Goal: Task Accomplishment & Management: Manage account settings

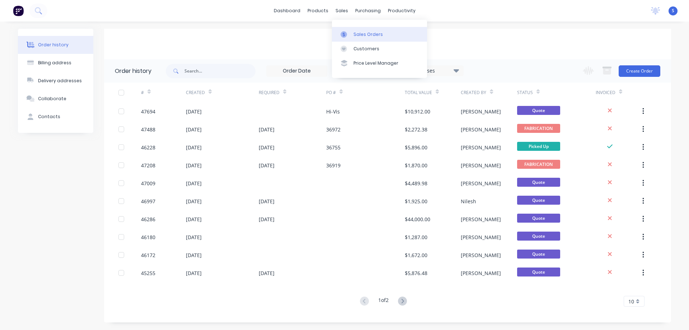
click at [357, 37] on div "Sales Orders" at bounding box center [367, 34] width 29 height 6
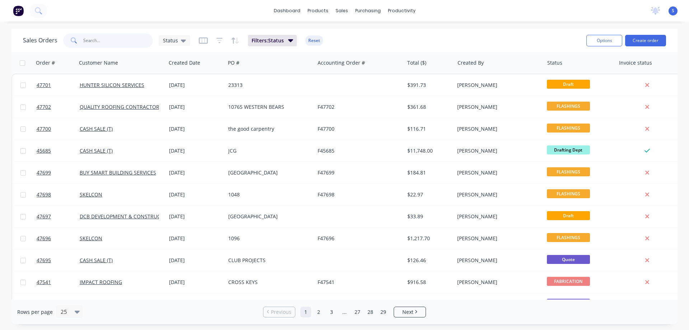
click at [135, 39] on input "text" at bounding box center [118, 40] width 70 height 14
click at [103, 45] on input "text" at bounding box center [118, 40] width 70 height 14
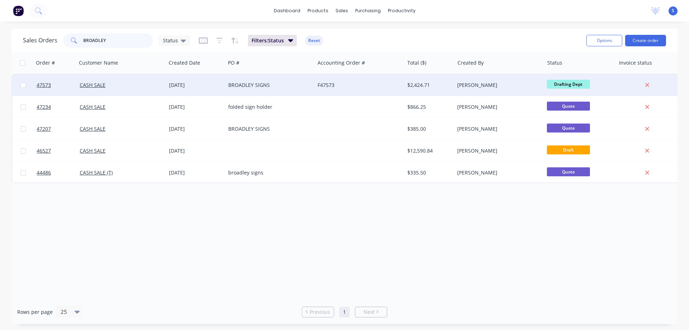
type input "BROADLEY"
click at [130, 83] on div "CASH SALE" at bounding box center [120, 84] width 80 height 7
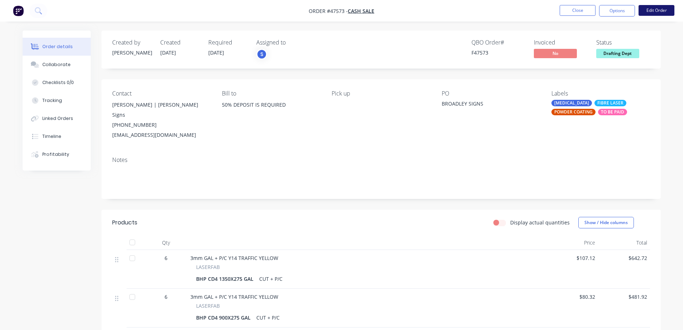
click at [668, 12] on button "Edit Order" at bounding box center [657, 10] width 36 height 11
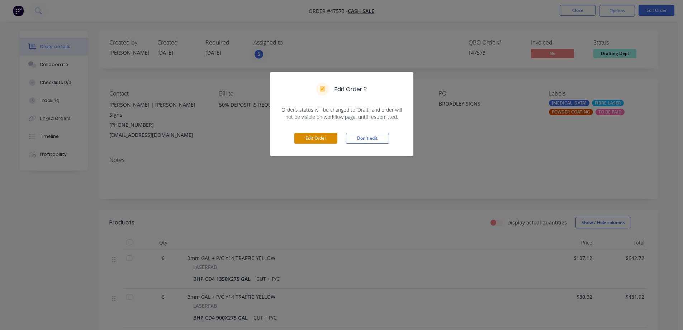
click at [308, 140] on button "Edit Order" at bounding box center [315, 138] width 43 height 11
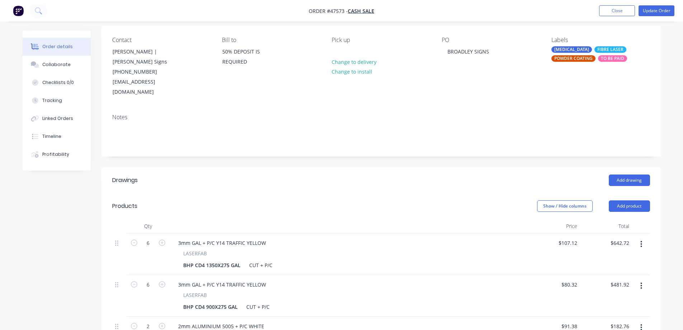
scroll to position [72, 0]
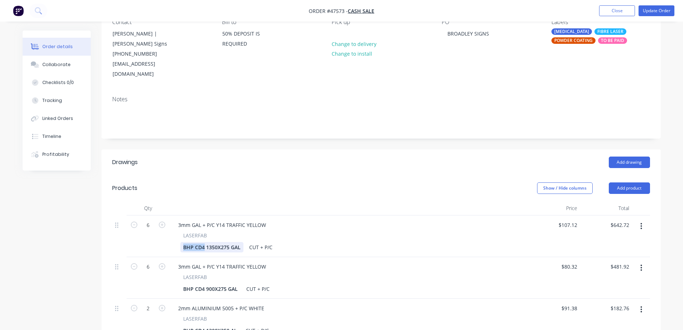
drag, startPoint x: 204, startPoint y: 237, endPoint x: 138, endPoint y: 238, distance: 66.7
click at [138, 238] on div "6 3mm GAL + P/C Y14 TRAFFIC YELLOW LASERFAB BHP CD4 1350X275 GAL CUT + P/C $107…" at bounding box center [381, 236] width 538 height 42
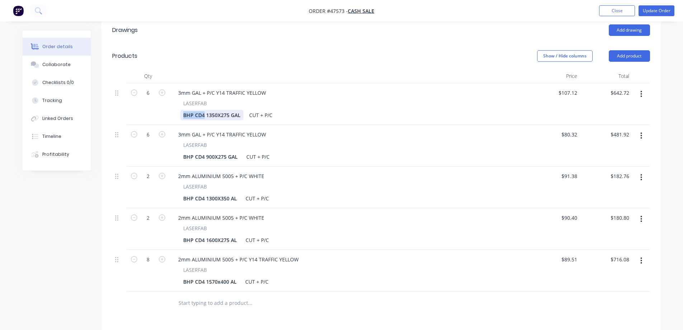
scroll to position [215, 0]
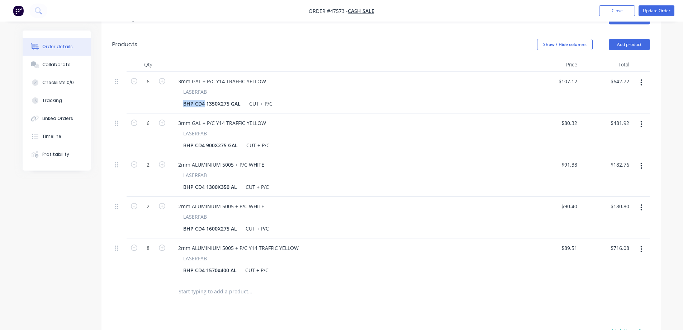
click at [641, 245] on icon "button" at bounding box center [642, 249] width 2 height 8
click at [614, 277] on div "Duplicate" at bounding box center [616, 282] width 55 height 10
click at [148, 242] on input "8" at bounding box center [148, 247] width 19 height 11
type input "4"
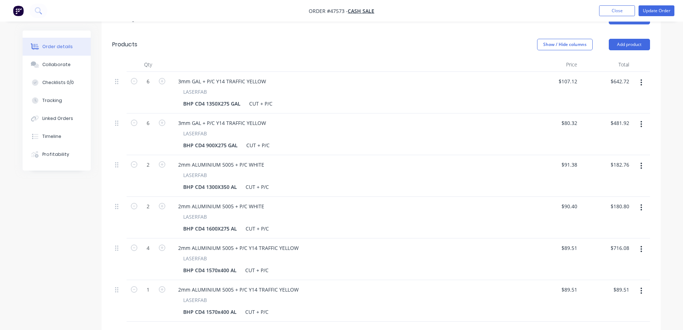
type input "$358.04"
click at [66, 289] on div "Created by [PERSON_NAME] Created [DATE] Required [DATE] Assigned to S QBO Order…" at bounding box center [342, 163] width 638 height 697
click at [150, 284] on input "1" at bounding box center [148, 289] width 19 height 11
type input "4"
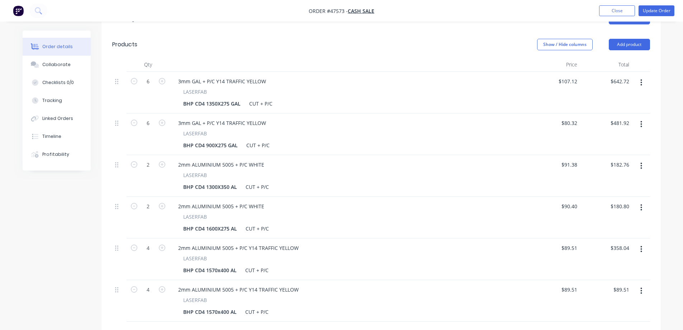
type input "$358.04"
click at [101, 278] on div "Created by [PERSON_NAME] Created [DATE] Required [DATE] Assigned to S QBO Order…" at bounding box center [342, 163] width 638 height 697
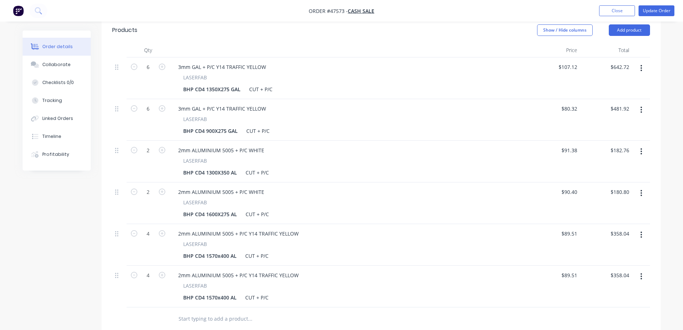
scroll to position [251, 0]
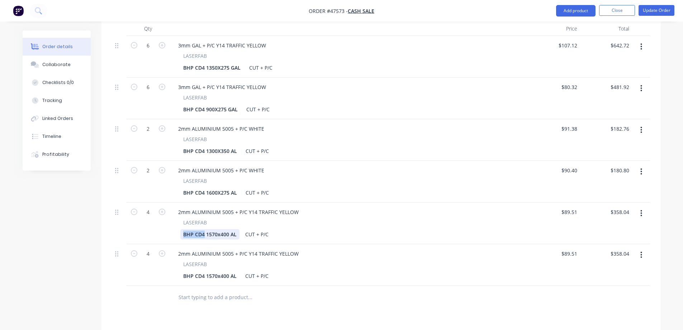
drag, startPoint x: 203, startPoint y: 224, endPoint x: 168, endPoint y: 226, distance: 35.6
click at [168, 226] on div "4 2mm ALUMINIUM 5005 + P/C Y14 TRAFFIC YELLOW LASERFAB BHP CD4 1570x400 AL CUT …" at bounding box center [381, 223] width 538 height 42
click at [71, 216] on div "Created by [PERSON_NAME] Created [DATE] Required [DATE] Assigned to S QBO Order…" at bounding box center [342, 127] width 638 height 697
drag, startPoint x: 214, startPoint y: 225, endPoint x: 174, endPoint y: 223, distance: 39.5
click at [174, 223] on div "LASERFAB 00104-P1127 | 1570x400 AL CUT + P/C" at bounding box center [349, 228] width 353 height 21
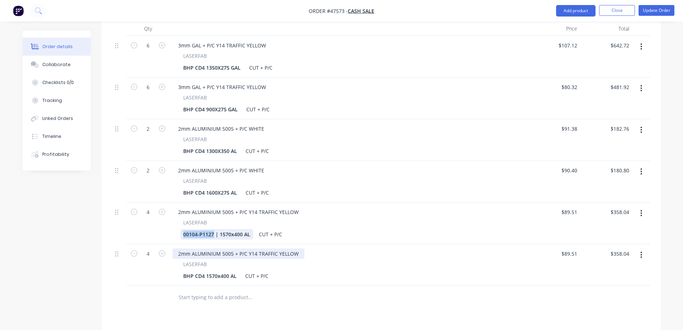
copy div "00104-P1127"
click at [183, 270] on div "BHP CD4 1570x400 AL" at bounding box center [209, 275] width 59 height 10
drag, startPoint x: 181, startPoint y: 266, endPoint x: 148, endPoint y: 266, distance: 33.0
click at [150, 266] on div "4 2mm ALUMINIUM 5005 + P/C Y14 TRAFFIC YELLOW LASERFAB BHP CD4 1570x400 AL CUT …" at bounding box center [381, 265] width 538 height 42
paste div
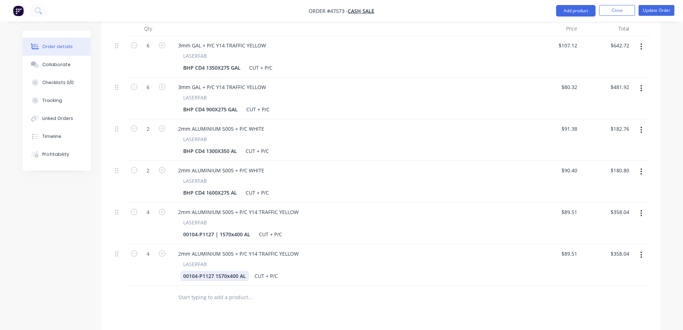
click at [197, 270] on div "00104-P1127 1570x400 AL" at bounding box center [214, 275] width 69 height 10
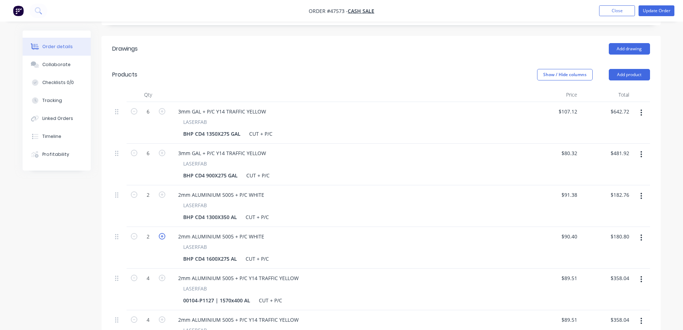
scroll to position [179, 0]
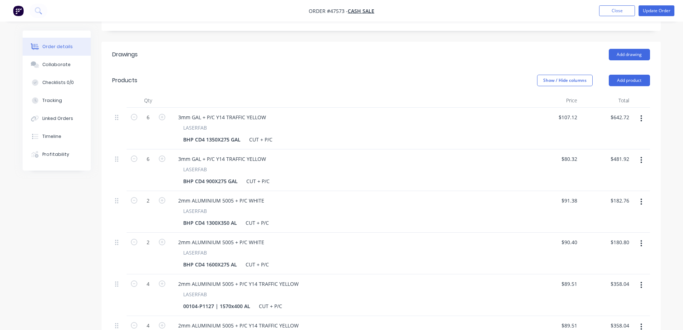
click at [642, 156] on icon "button" at bounding box center [642, 160] width 2 height 8
click at [610, 188] on div "Duplicate" at bounding box center [616, 193] width 55 height 10
click at [641, 156] on icon "button" at bounding box center [642, 160] width 2 height 8
click at [614, 188] on div "Duplicate" at bounding box center [616, 193] width 55 height 10
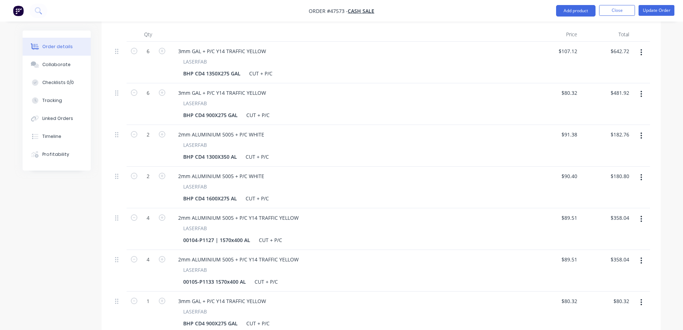
scroll to position [323, 0]
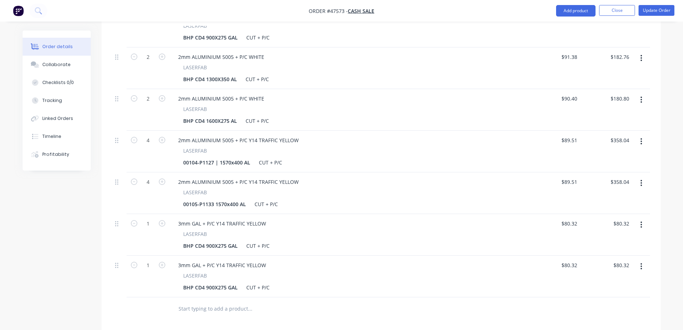
click at [639, 218] on button "button" at bounding box center [641, 224] width 17 height 13
click at [605, 281] on div "Delete" at bounding box center [616, 286] width 55 height 10
click at [640, 218] on button "button" at bounding box center [641, 224] width 17 height 13
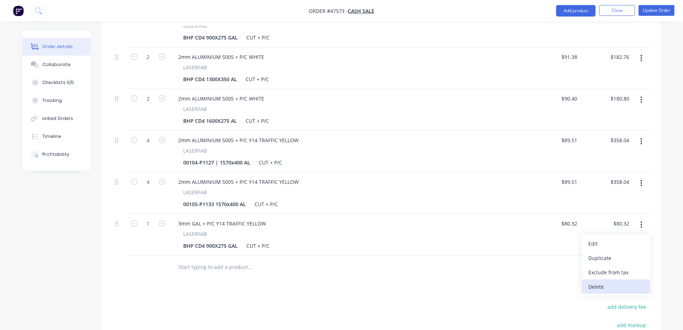
click at [599, 281] on div "Delete" at bounding box center [616, 286] width 55 height 10
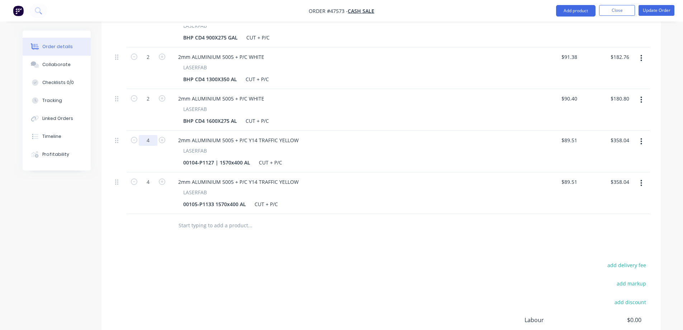
click at [155, 135] on input "4" at bounding box center [148, 140] width 19 height 11
type input "8"
type input "$716.08"
click at [121, 239] on div "Drawings Add drawing Products Show / Hide columns Add product Qty Price Total 6…" at bounding box center [382, 145] width 560 height 495
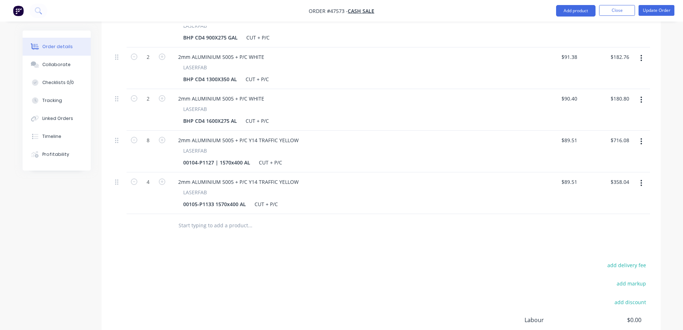
click at [642, 180] on icon "button" at bounding box center [641, 183] width 1 height 6
drag, startPoint x: 213, startPoint y: 194, endPoint x: 159, endPoint y: 194, distance: 53.8
click at [159, 194] on div "4 2mm ALUMINIUM 5005 + P/C Y14 TRAFFIC YELLOW LASERFAB 00105-P1133 1570x400 AL …" at bounding box center [381, 193] width 538 height 42
copy div "00105-P1133"
click at [213, 157] on div "00104-P1127 | 1570x400 AL" at bounding box center [216, 162] width 73 height 10
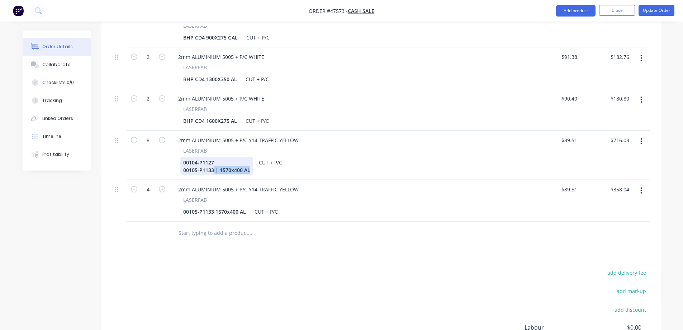
drag, startPoint x: 214, startPoint y: 160, endPoint x: 256, endPoint y: 162, distance: 42.4
click at [256, 162] on div "00104-P1127 00105-P1133 | 1570x400 AL CUT + P/C" at bounding box center [347, 166] width 334 height 18
click at [222, 157] on div "CUT + P/C" at bounding box center [234, 162] width 29 height 10
paste div
click at [640, 184] on button "button" at bounding box center [641, 190] width 17 height 13
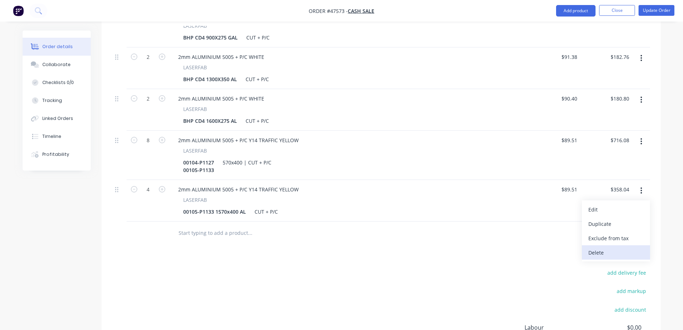
click at [593, 247] on div "Delete" at bounding box center [616, 252] width 55 height 10
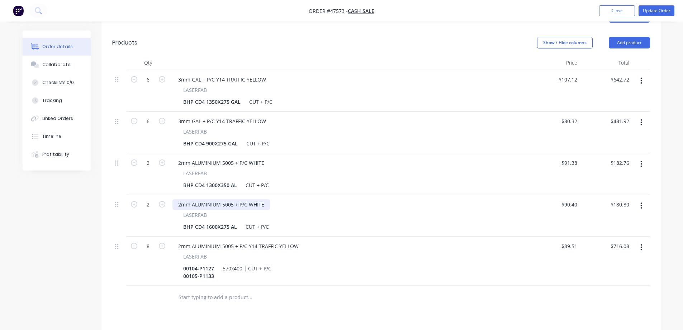
scroll to position [215, 0]
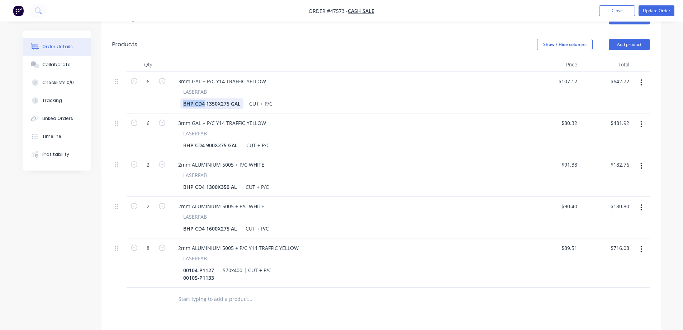
drag, startPoint x: 204, startPoint y: 94, endPoint x: 147, endPoint y: 96, distance: 56.7
click at [147, 96] on div "6 3mm GAL + P/C Y14 TRAFFIC YELLOW LASERFAB BHP CD4 1350X275 GAL CUT + P/C $107…" at bounding box center [381, 93] width 538 height 42
drag, startPoint x: 239, startPoint y: 95, endPoint x: 206, endPoint y: 98, distance: 33.2
click at [206, 98] on div "BHP CD4 1350X275 GAL" at bounding box center [211, 103] width 63 height 10
click at [214, 98] on div "CUT + P/C" at bounding box center [225, 103] width 29 height 10
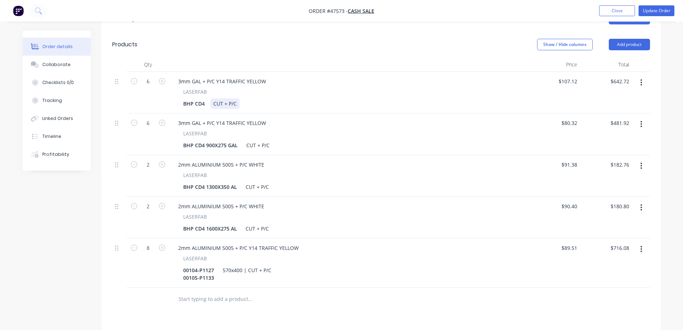
paste div
click at [80, 225] on div "Created by [PERSON_NAME] Created [DATE] Required [DATE] Assigned to S QBO Order…" at bounding box center [342, 146] width 638 height 662
click at [655, 9] on button "Update Order" at bounding box center [657, 10] width 36 height 11
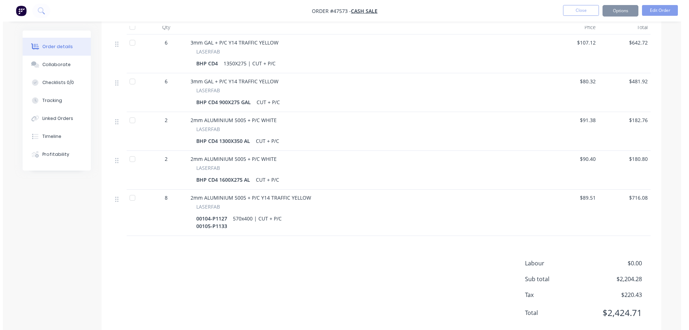
scroll to position [0, 0]
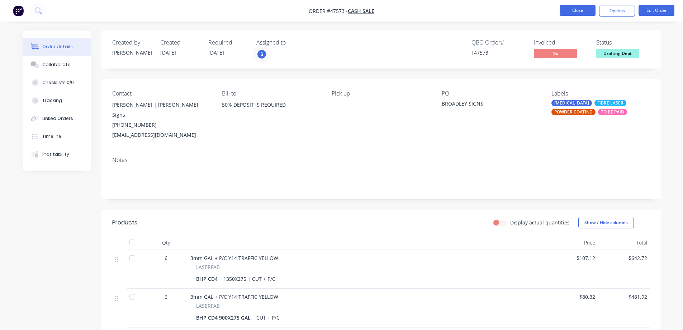
click at [576, 13] on button "Close" at bounding box center [578, 10] width 36 height 11
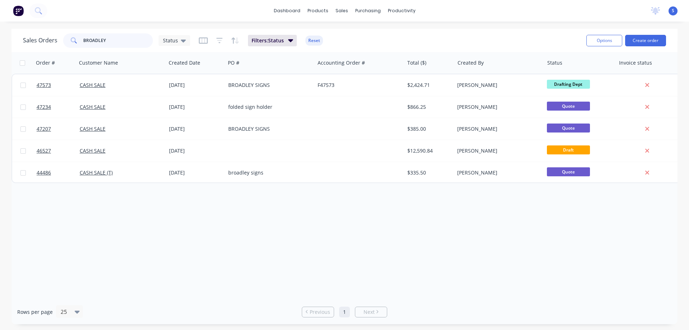
drag, startPoint x: 117, startPoint y: 45, endPoint x: 34, endPoint y: 47, distance: 83.6
click at [50, 47] on div "Sales Orders BROADLEY Status" at bounding box center [106, 40] width 167 height 14
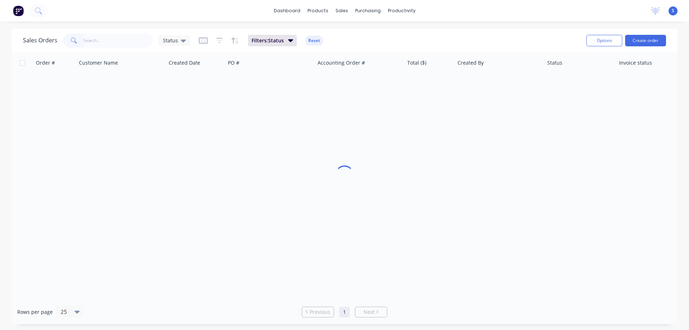
click at [102, 26] on div "dashboard products sales purchasing productivity dashboard products Product Cat…" at bounding box center [344, 165] width 689 height 330
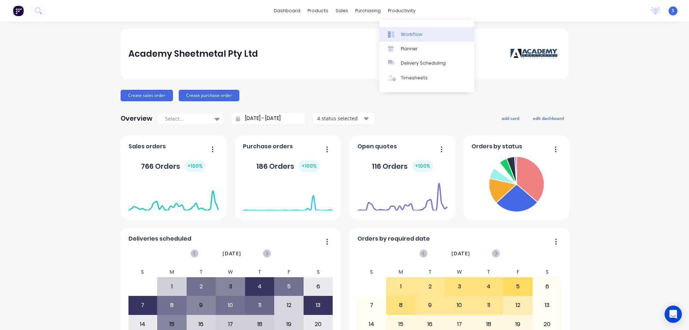
click at [409, 37] on div "Workflow" at bounding box center [412, 34] width 22 height 6
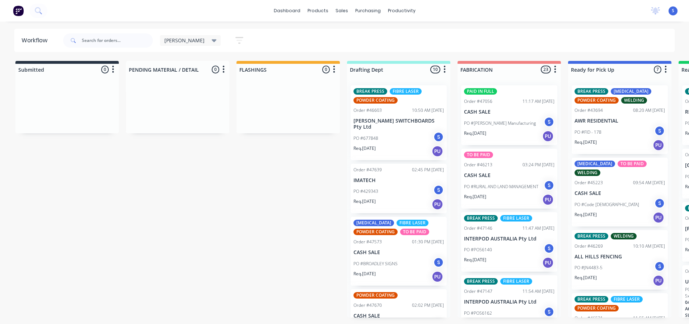
click at [306, 37] on div "Stuart Save new view None edit Stuart (Default) edit Nilesh edit Production edi…" at bounding box center [368, 41] width 613 height 22
click at [393, 132] on div "PO #677848 S" at bounding box center [398, 139] width 90 height 14
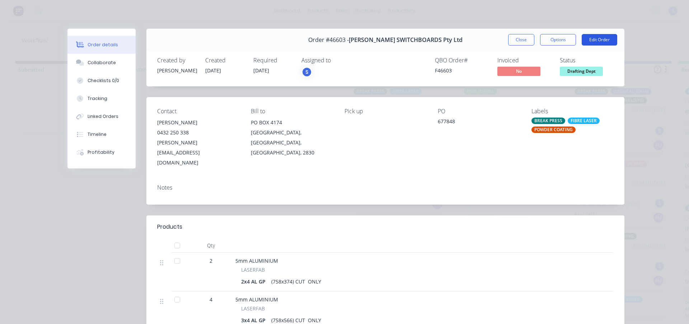
click at [604, 38] on button "Edit Order" at bounding box center [599, 39] width 36 height 11
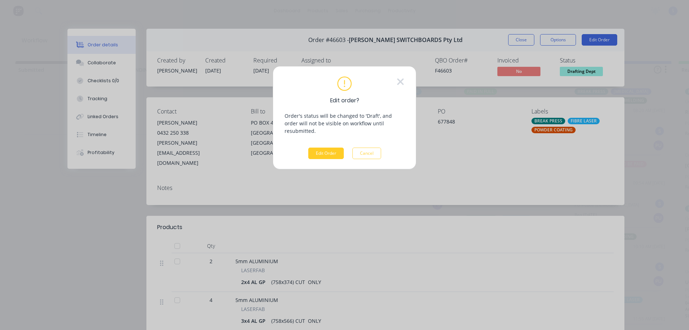
click at [326, 147] on button "Edit Order" at bounding box center [326, 152] width 36 height 11
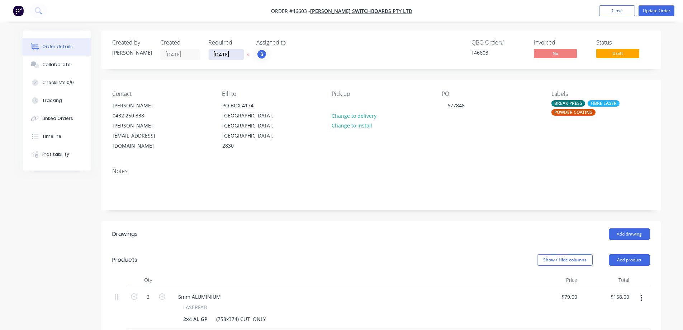
click at [240, 57] on input "15/09/25" at bounding box center [226, 54] width 35 height 11
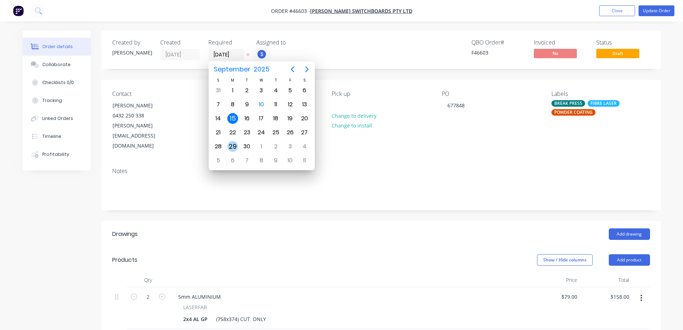
click at [232, 144] on div "29" at bounding box center [232, 146] width 11 height 11
type input "29/09/25"
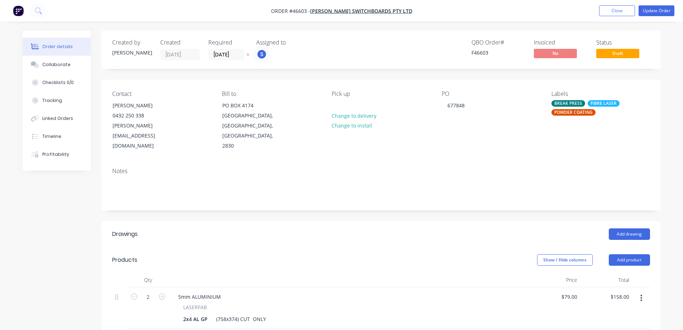
click at [659, 16] on nav "Order #46603 - R N BAKER SWITCHBOARDS Pty Ltd Add product Close Update Order" at bounding box center [341, 11] width 683 height 22
click at [661, 10] on button "Update Order" at bounding box center [657, 10] width 36 height 11
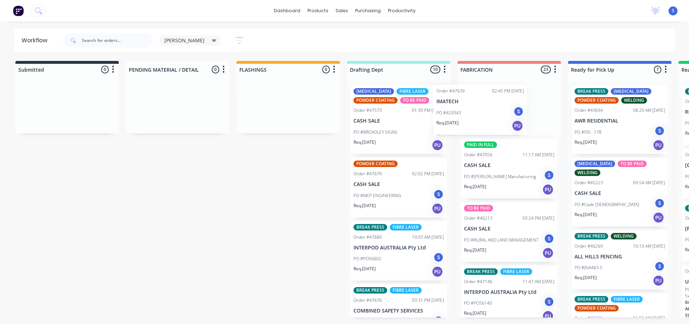
drag, startPoint x: 380, startPoint y: 115, endPoint x: 475, endPoint y: 120, distance: 94.5
click at [475, 120] on div "Submitted 0 Sort By Created date Required date Order number Customer name Most …" at bounding box center [593, 189] width 1196 height 257
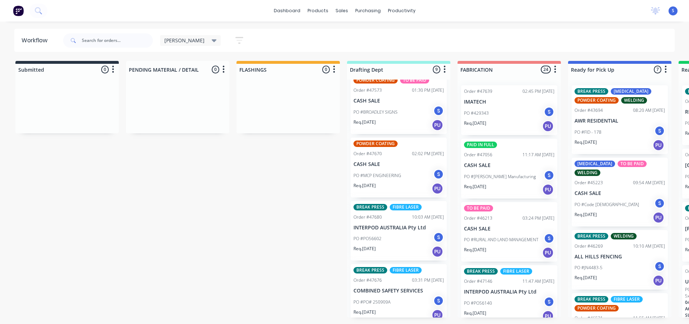
scroll to position [36, 0]
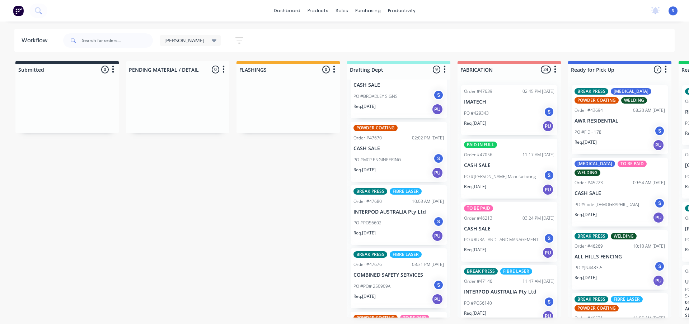
click at [385, 169] on div "Req. 18/09/25 PU" at bounding box center [398, 173] width 90 height 12
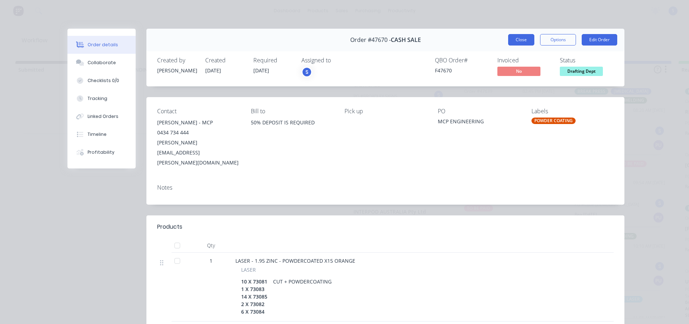
click at [519, 41] on button "Close" at bounding box center [521, 39] width 26 height 11
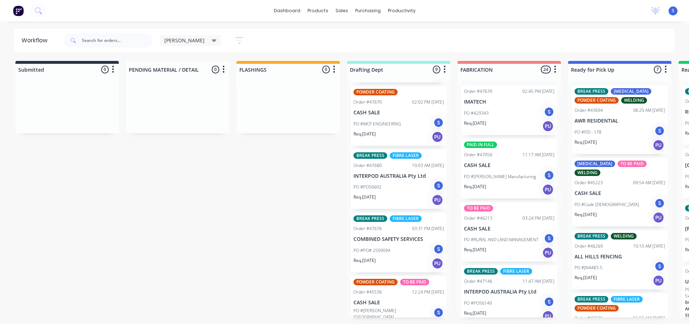
scroll to position [108, 0]
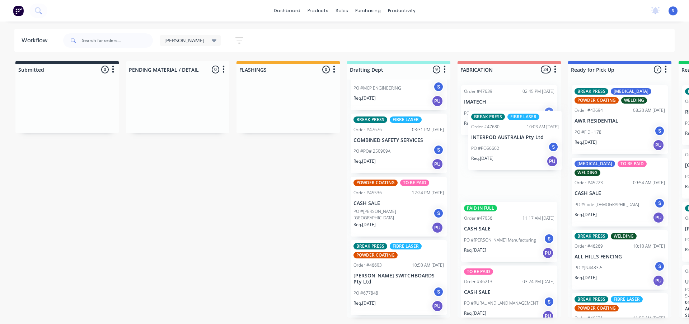
drag, startPoint x: 392, startPoint y: 149, endPoint x: 513, endPoint y: 148, distance: 120.9
click at [515, 148] on div "Submitted 0 Sort By Created date Required date Order number Customer name Most …" at bounding box center [593, 189] width 1196 height 257
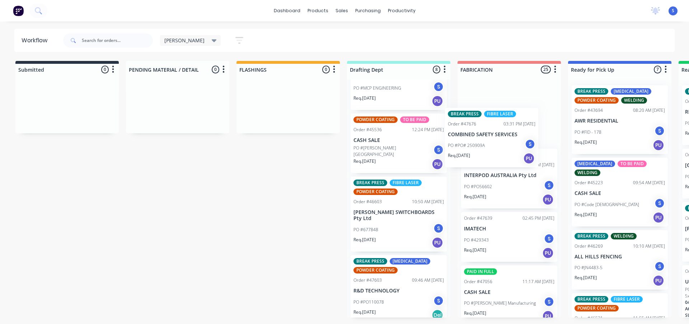
drag, startPoint x: 411, startPoint y: 152, endPoint x: 501, endPoint y: 145, distance: 90.6
click at [501, 145] on div "Submitted 0 Sort By Created date Required date Order number Customer name Most …" at bounding box center [593, 189] width 1196 height 257
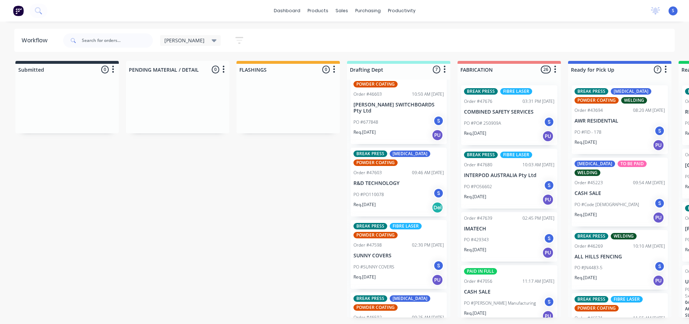
scroll to position [213, 0]
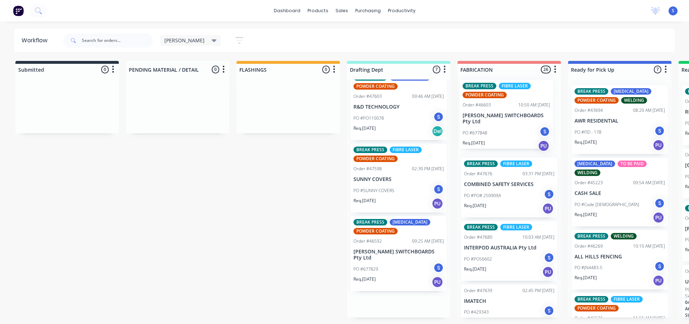
drag, startPoint x: 385, startPoint y: 122, endPoint x: 498, endPoint y: 133, distance: 113.6
click at [498, 133] on div "Submitted 0 Sort By Created date Required date Order number Customer name Most …" at bounding box center [593, 189] width 1196 height 257
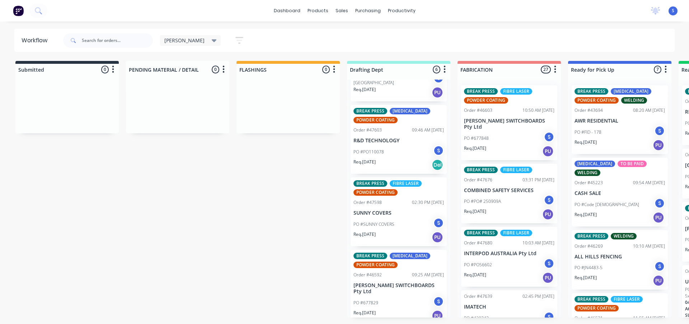
scroll to position [181, 0]
